Goal: Task Accomplishment & Management: Manage account settings

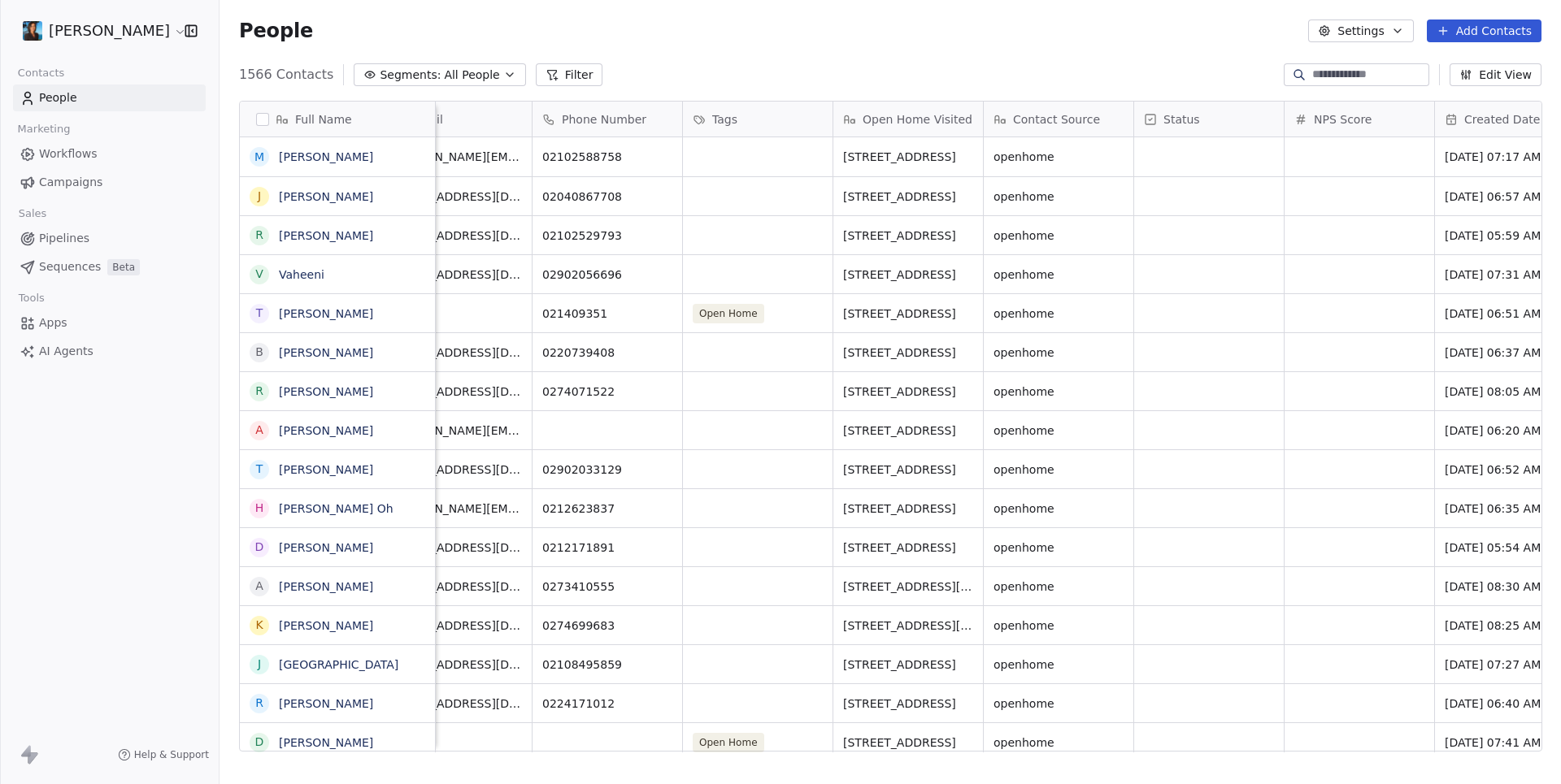
scroll to position [0, 379]
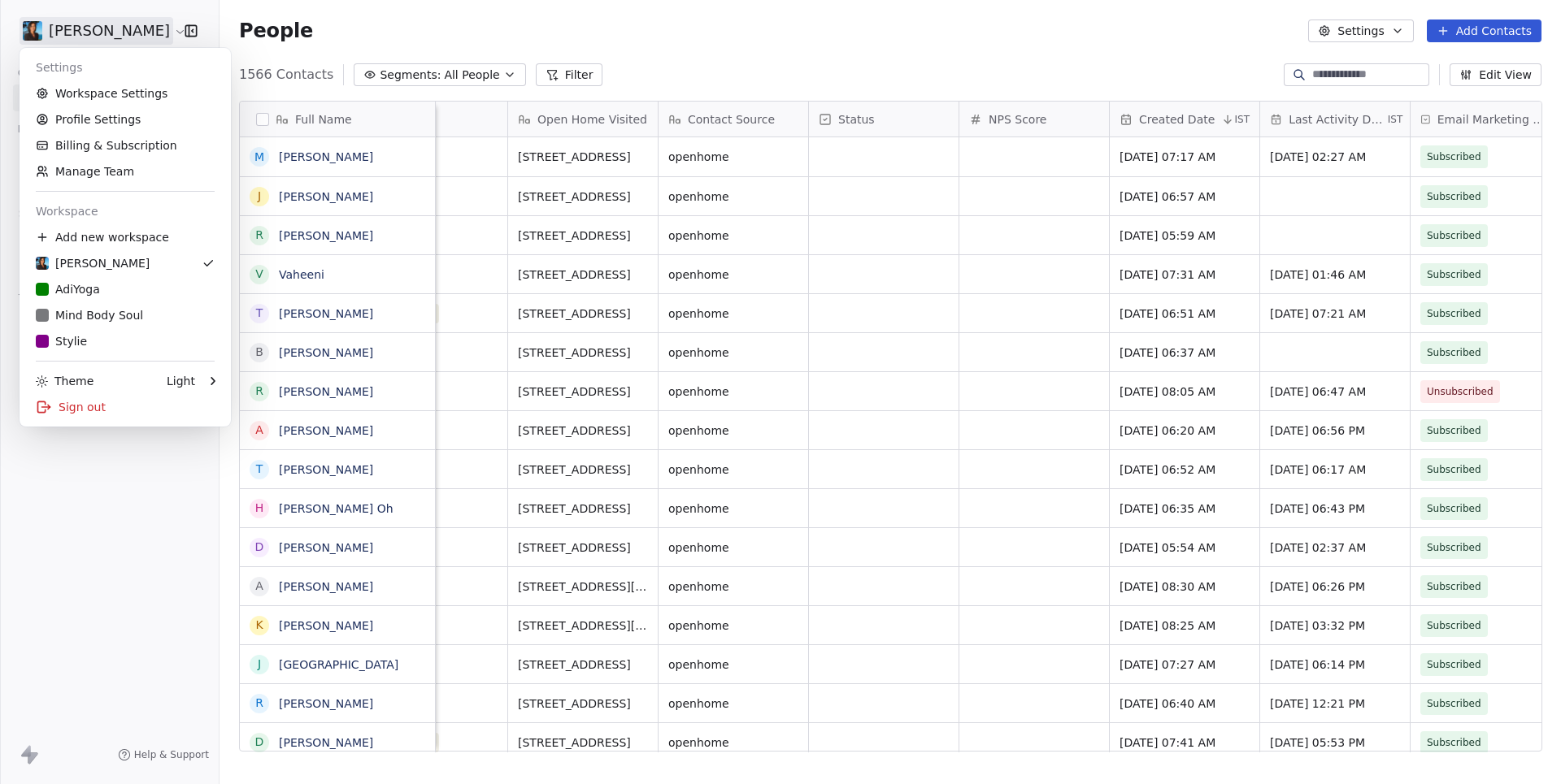
click at [99, 28] on html "Pavithra Pillay Contacts People Marketing Workflows Campaigns Sales Pipelines S…" at bounding box center [780, 392] width 1561 height 784
click at [86, 99] on link "Workspace Settings" at bounding box center [125, 93] width 198 height 26
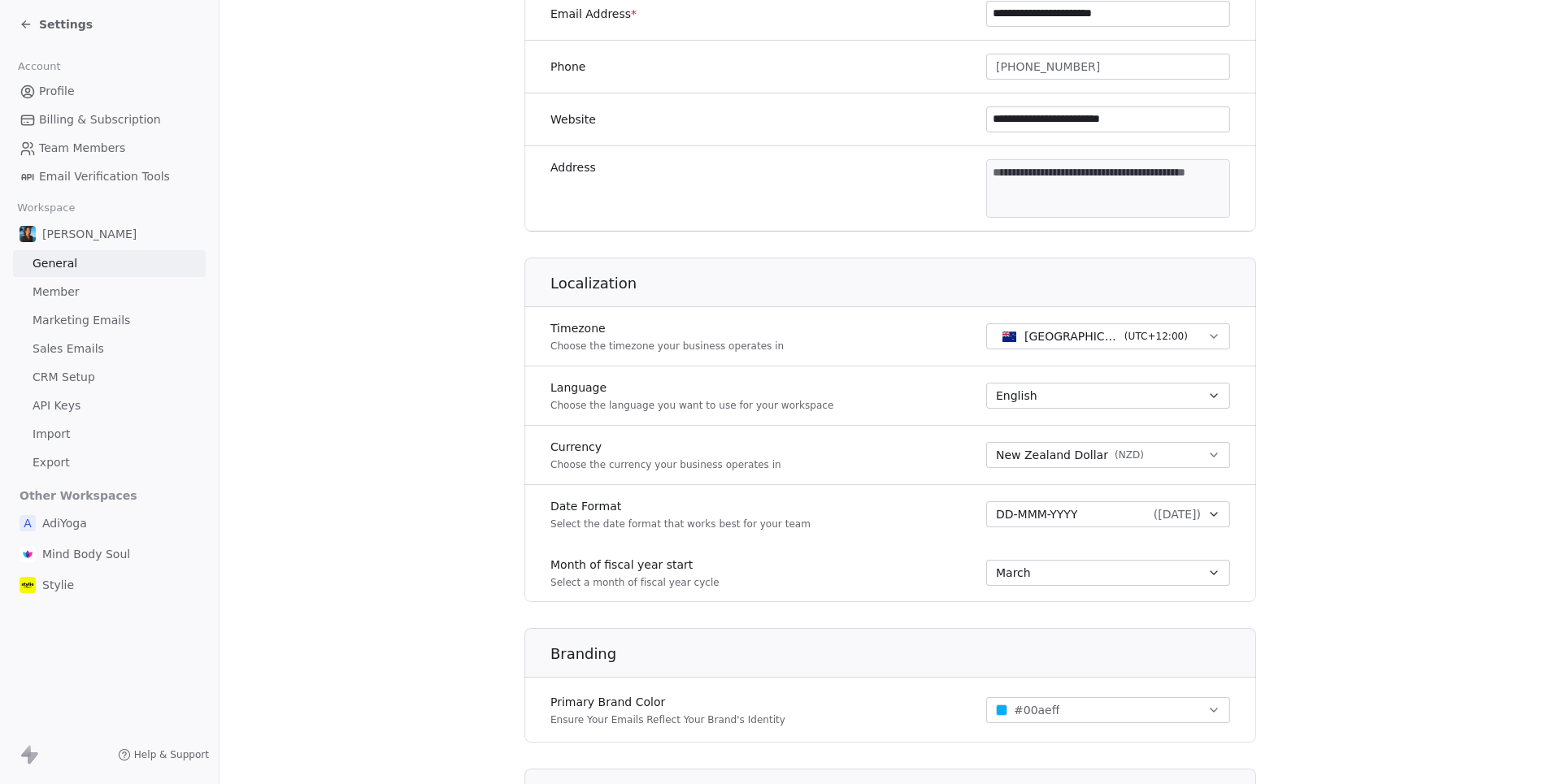
scroll to position [459, 0]
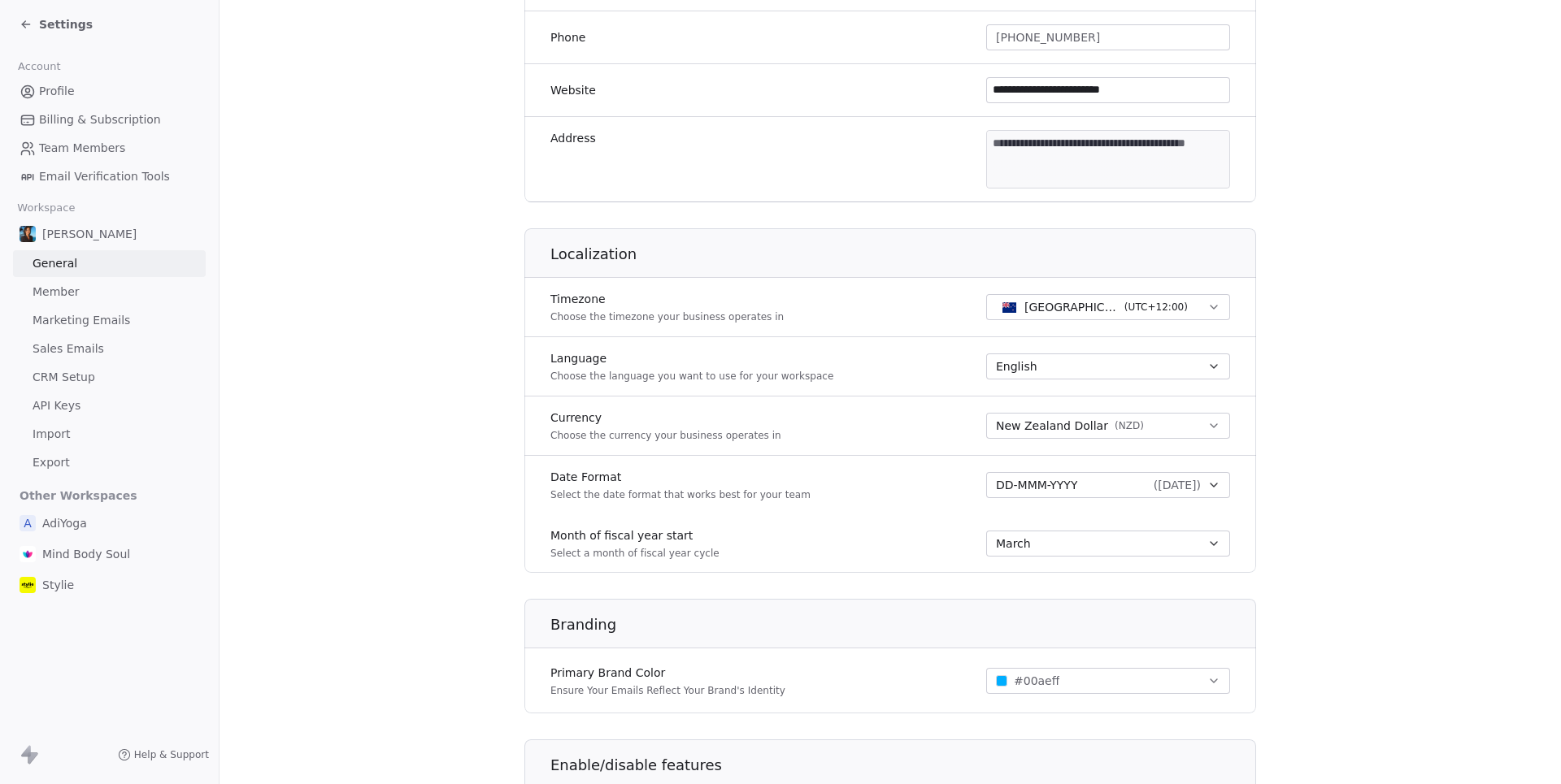
click at [1114, 492] on div "DD-MMM-YYYY ( 20-Aug-2025 )" at bounding box center [1098, 485] width 205 height 17
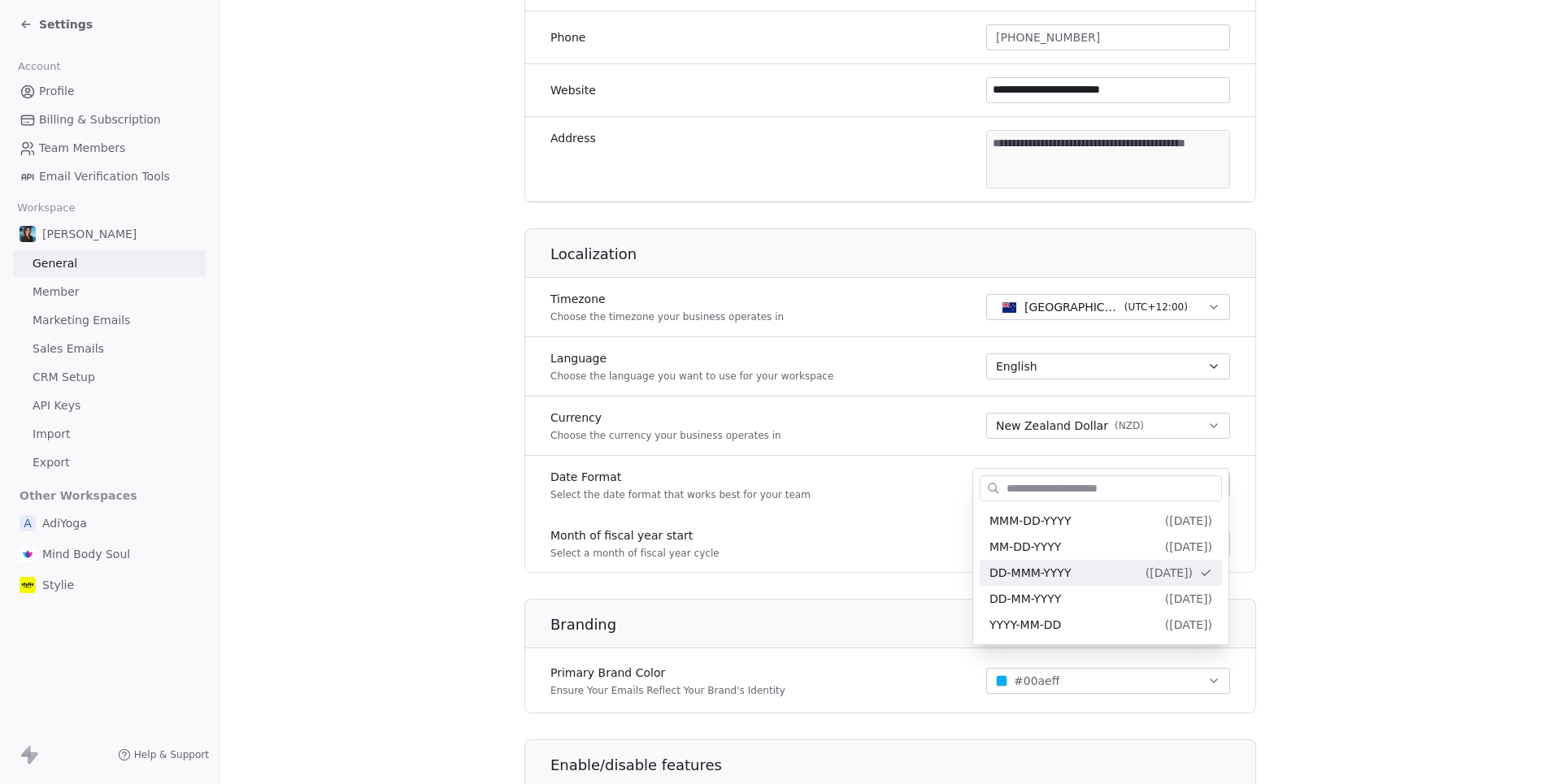
click at [1421, 510] on html "**********" at bounding box center [780, 392] width 1561 height 784
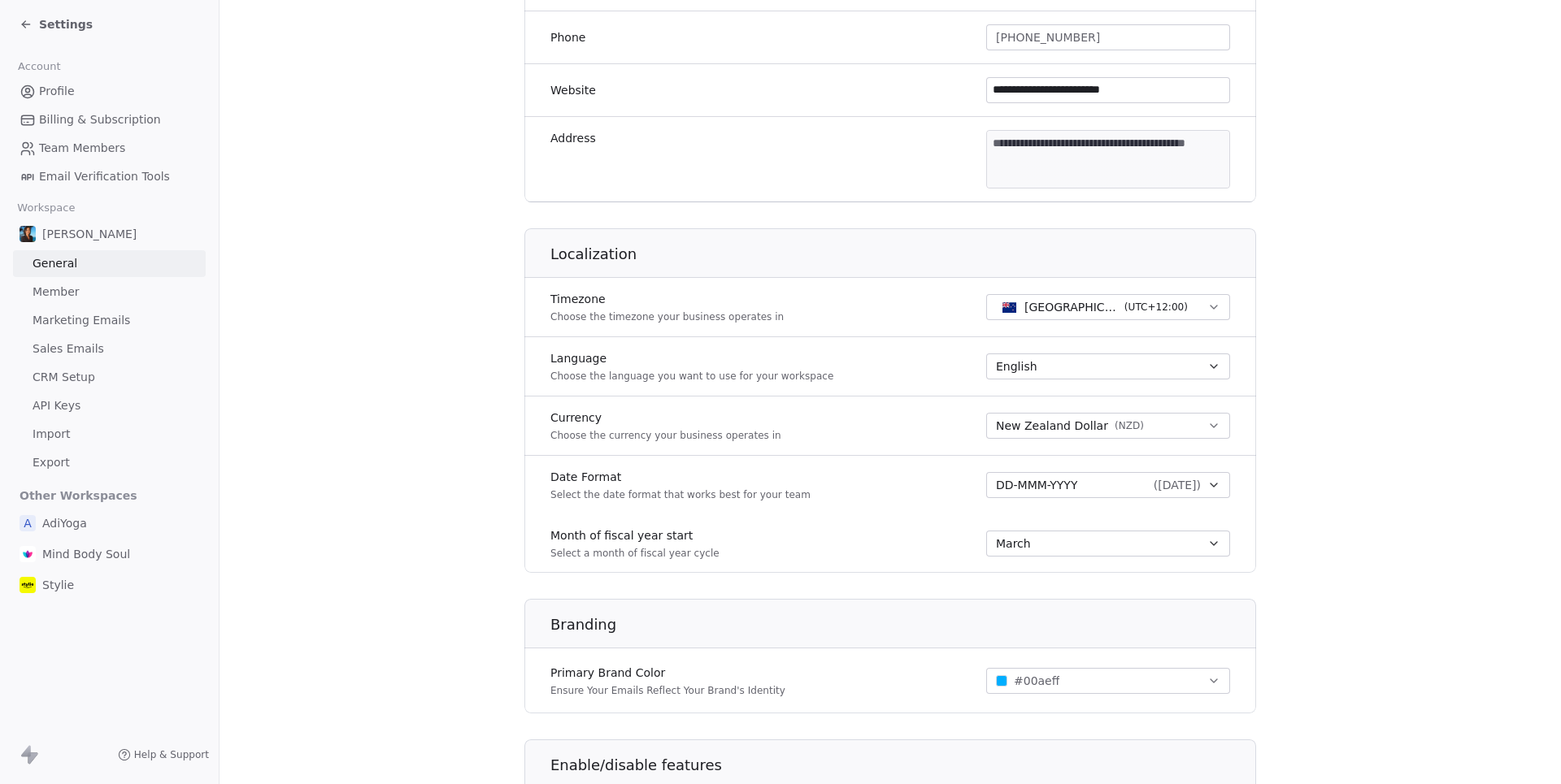
click at [59, 30] on span "Settings" at bounding box center [65, 24] width 53 height 17
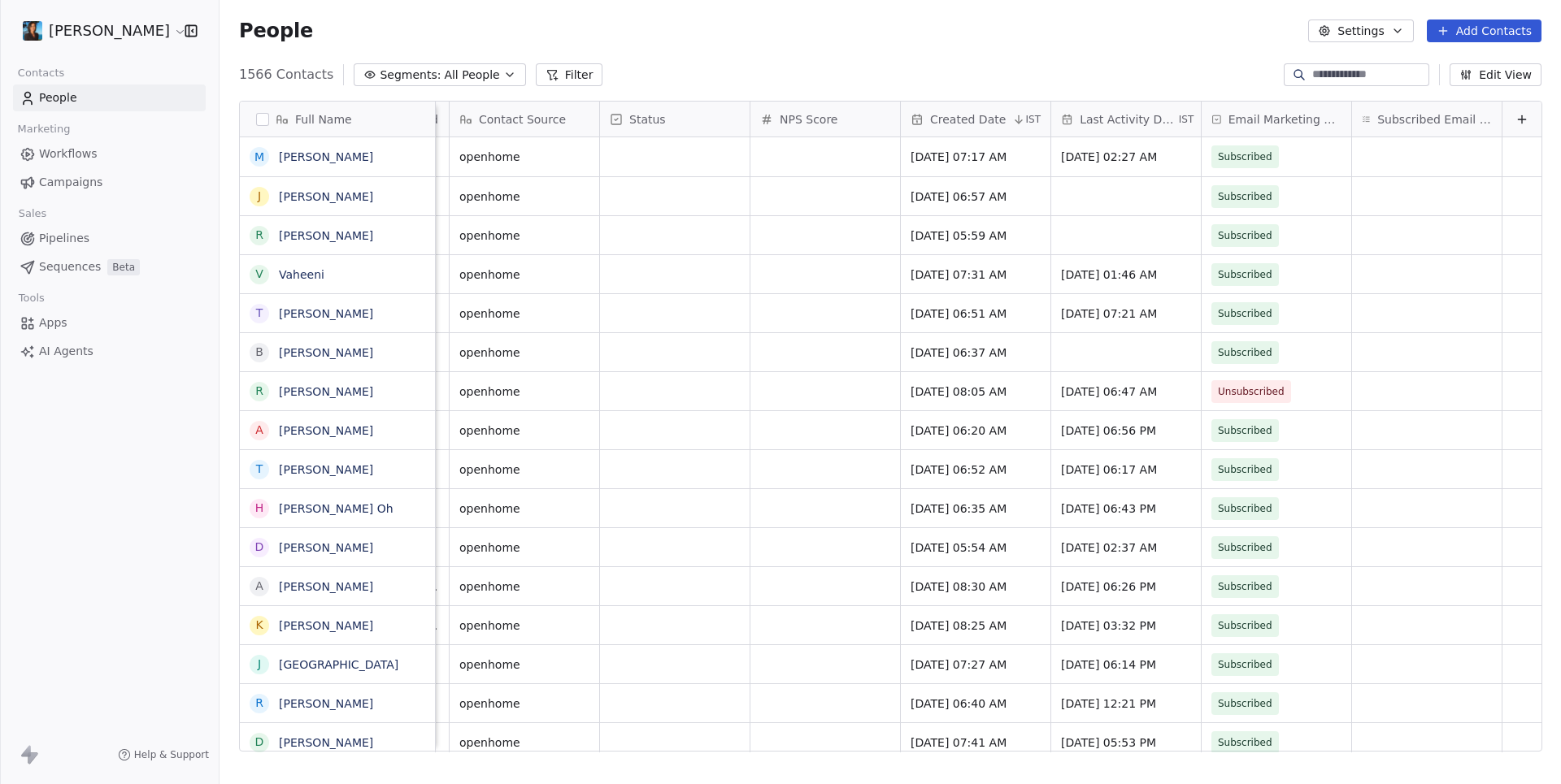
scroll to position [0, 587]
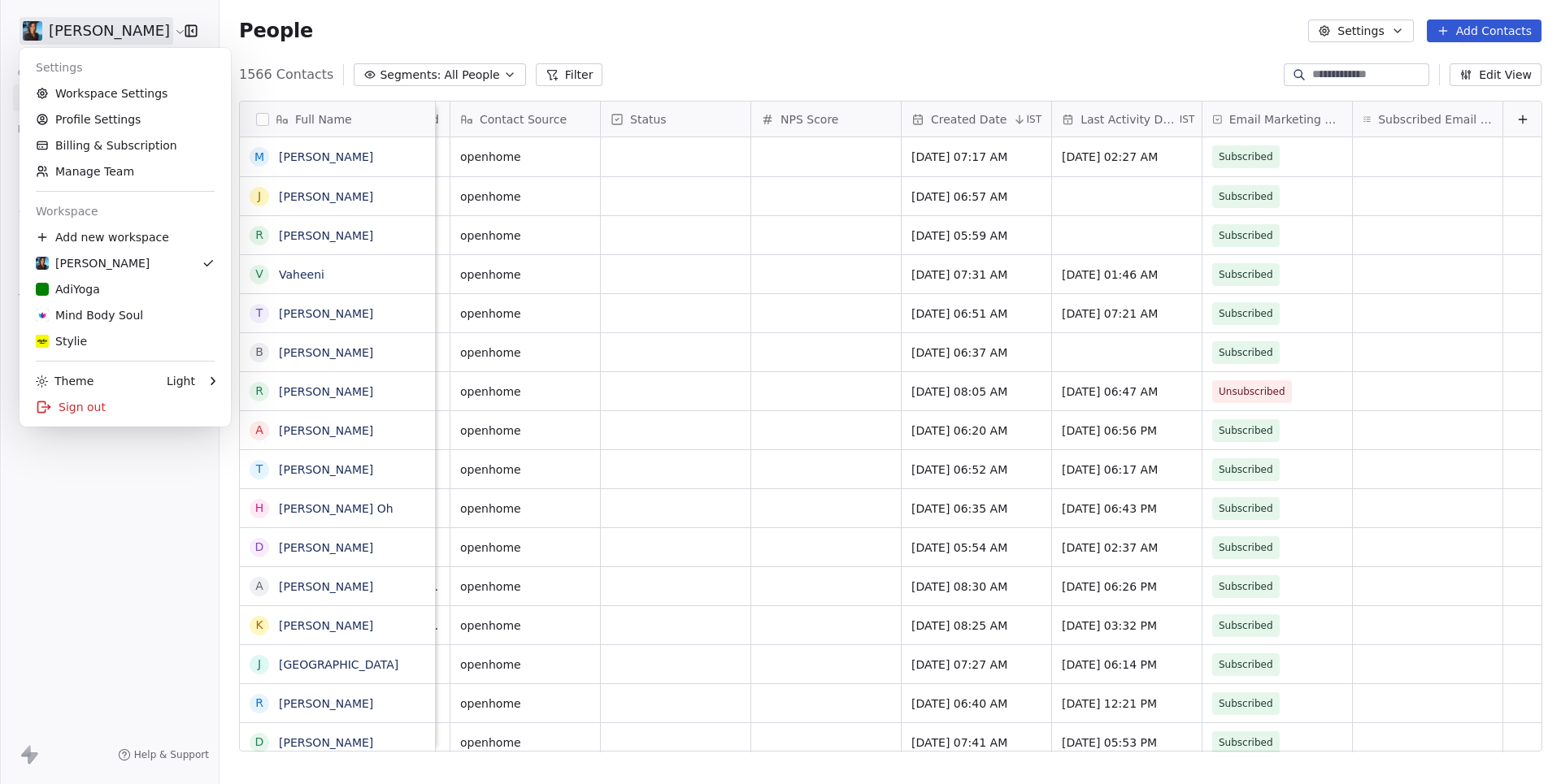
click at [82, 17] on html "Pavithra Pillay Contacts People Marketing Workflows Campaigns Sales Pipelines S…" at bounding box center [780, 392] width 1561 height 784
click at [104, 95] on link "Workspace Settings" at bounding box center [125, 93] width 198 height 26
